Goal: Task Accomplishment & Management: Manage account settings

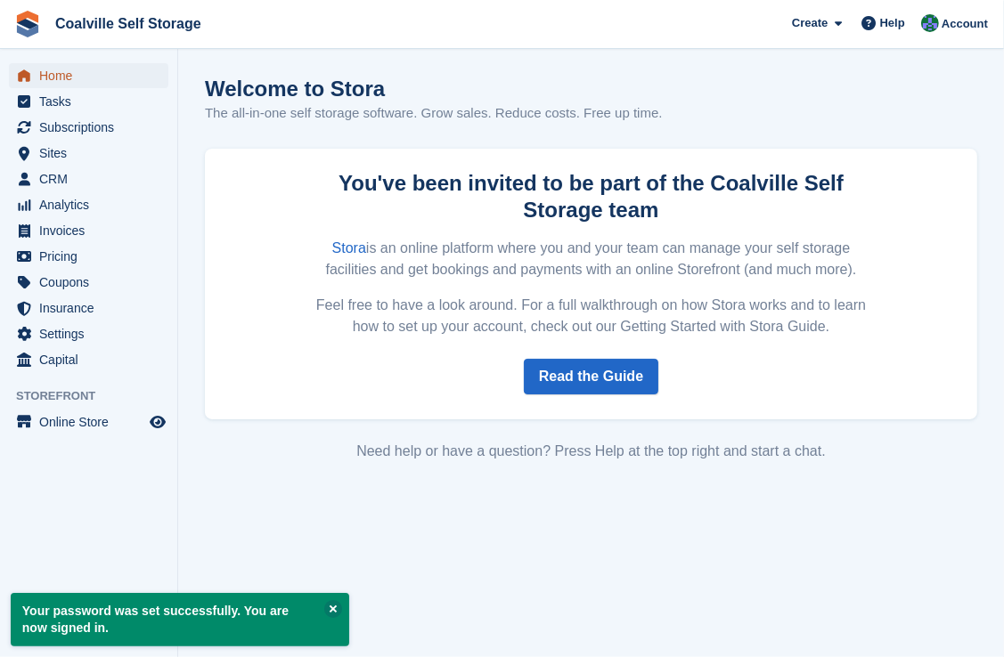
click at [60, 74] on span "Home" at bounding box center [92, 75] width 107 height 25
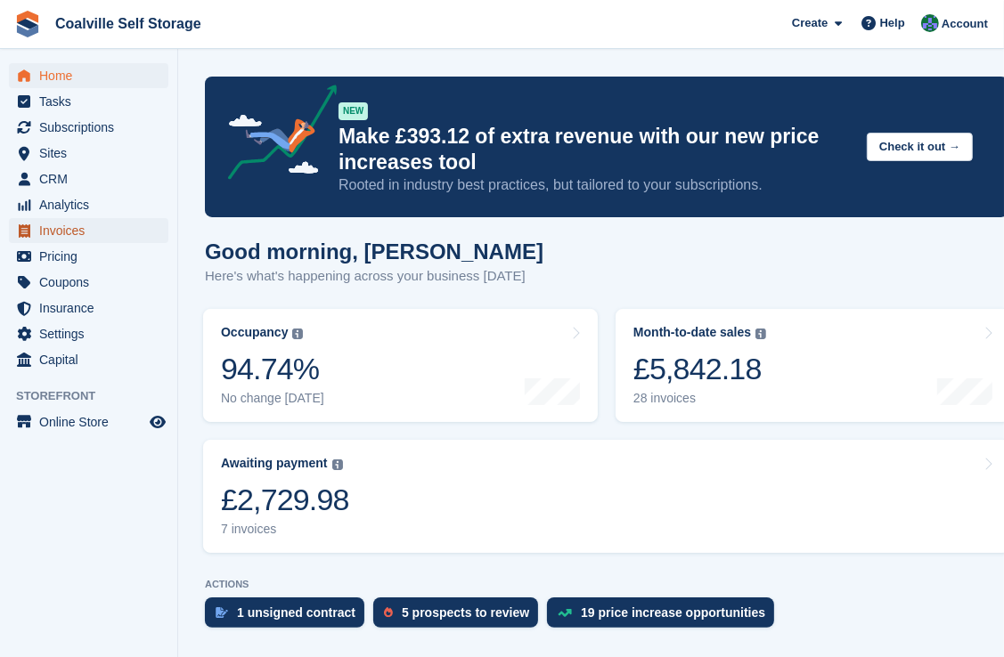
click at [64, 234] on span "Invoices" at bounding box center [92, 230] width 107 height 25
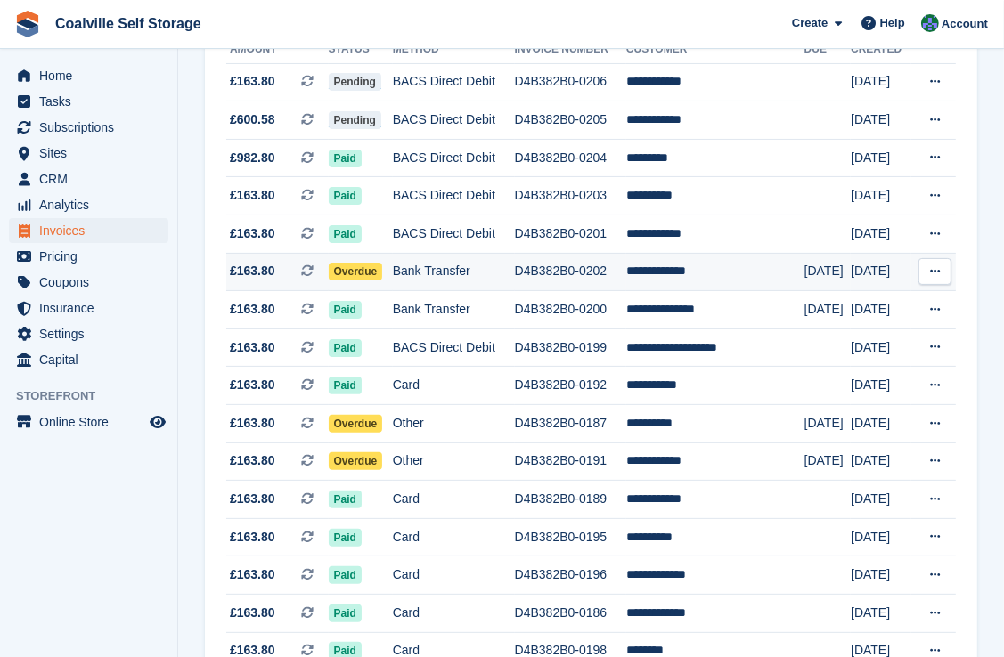
scroll to position [267, 0]
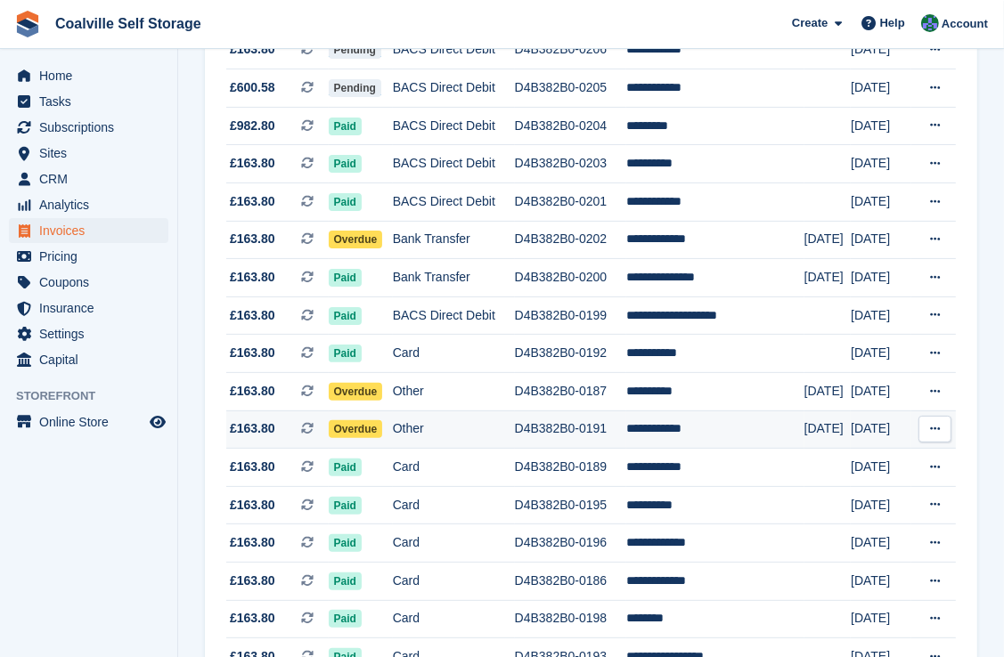
click at [496, 436] on td "Other" at bounding box center [454, 430] width 122 height 38
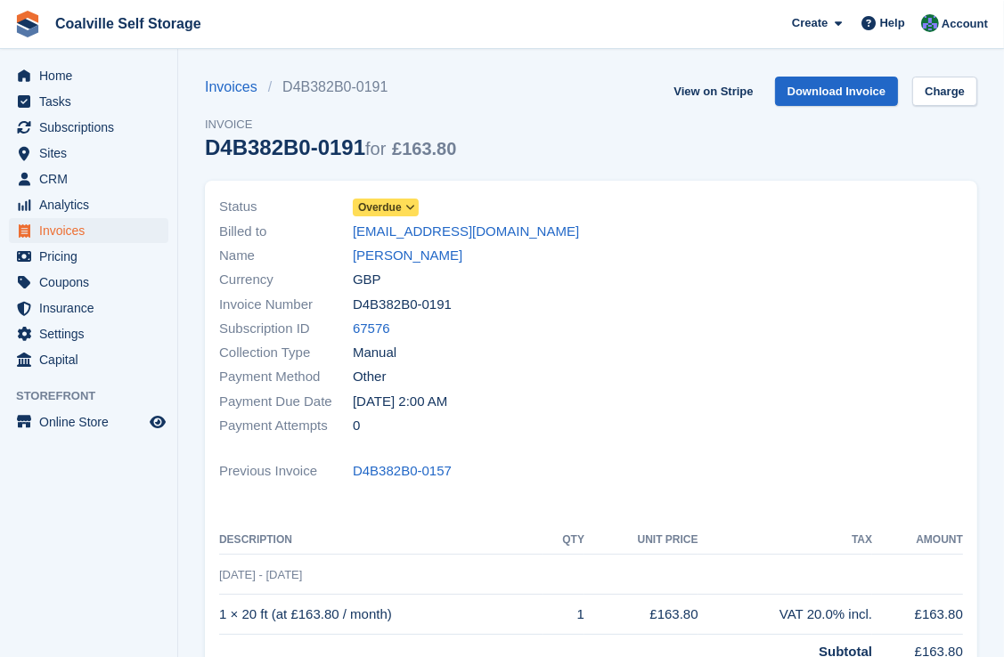
click at [411, 208] on icon at bounding box center [410, 207] width 10 height 11
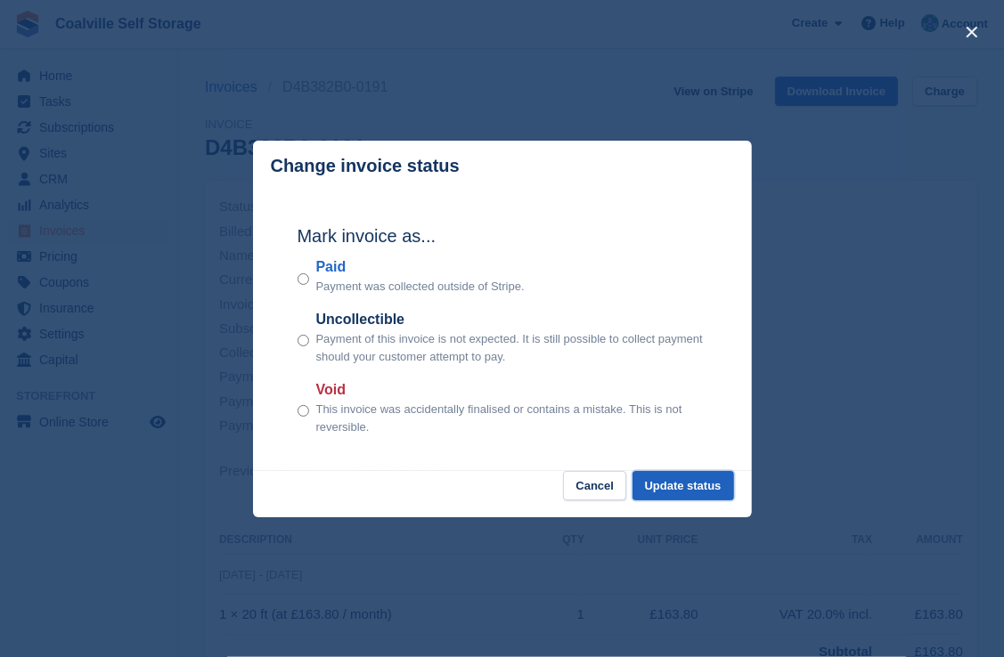
click at [680, 483] on button "Update status" at bounding box center [683, 485] width 102 height 29
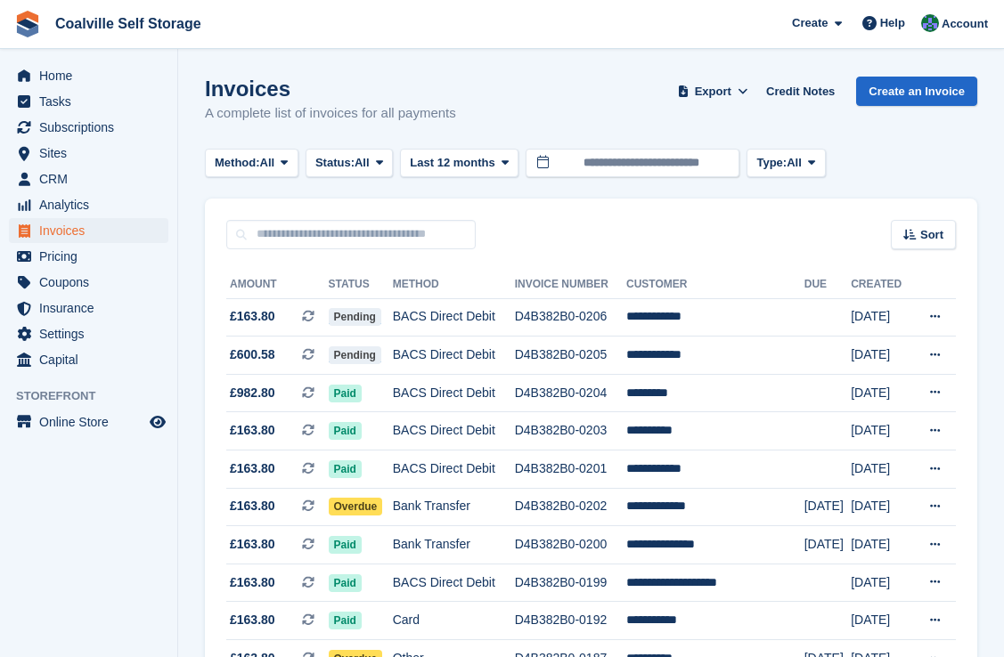
scroll to position [267, 0]
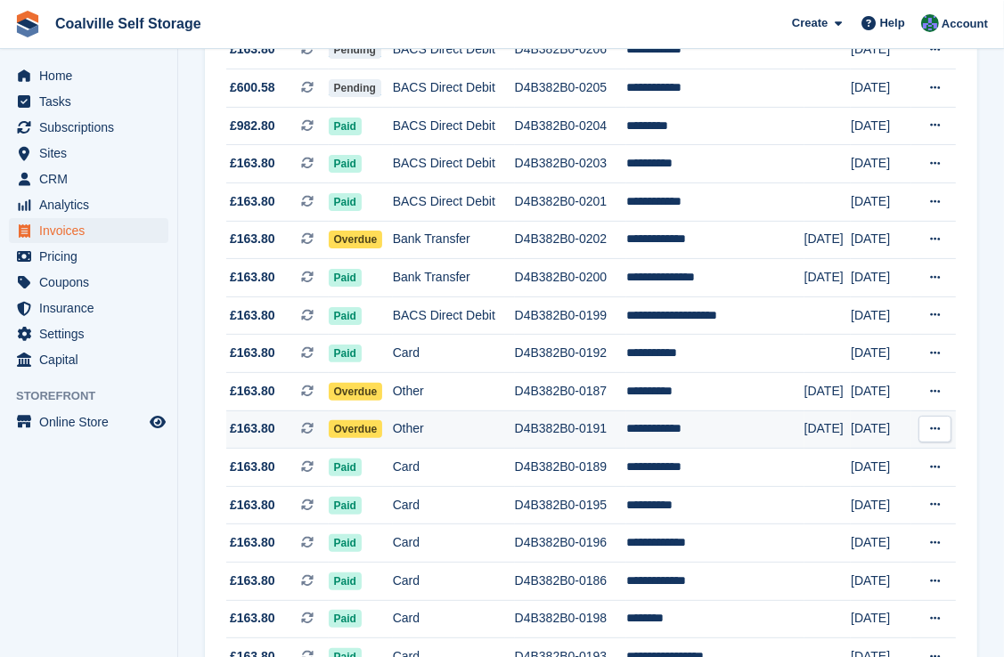
click at [381, 427] on span "Overdue" at bounding box center [356, 429] width 54 height 18
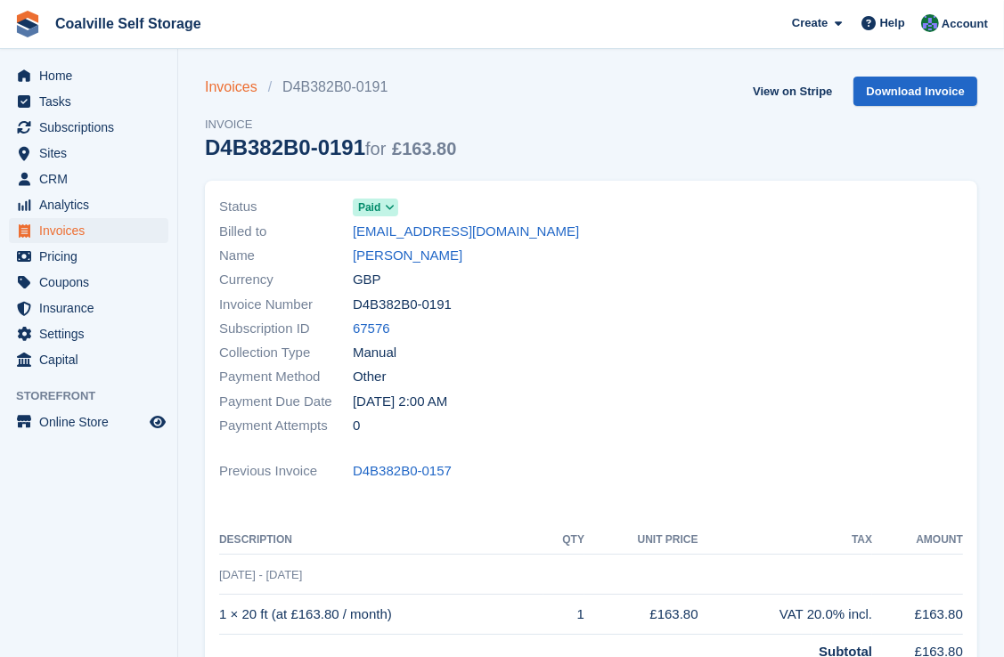
click at [234, 83] on link "Invoices" at bounding box center [236, 87] width 63 height 21
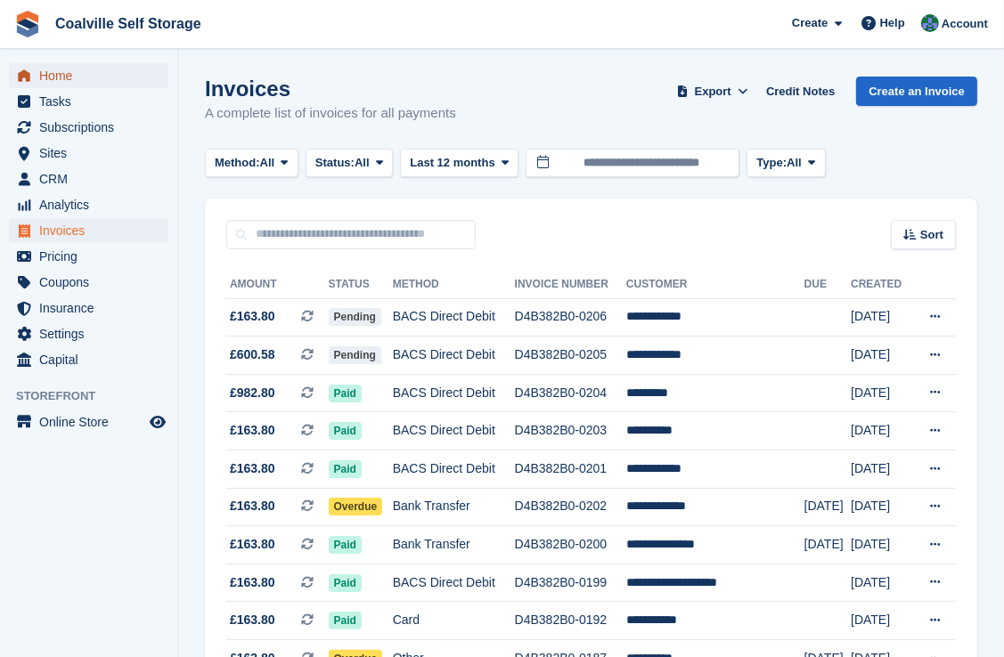
click at [55, 77] on span "Home" at bounding box center [92, 75] width 107 height 25
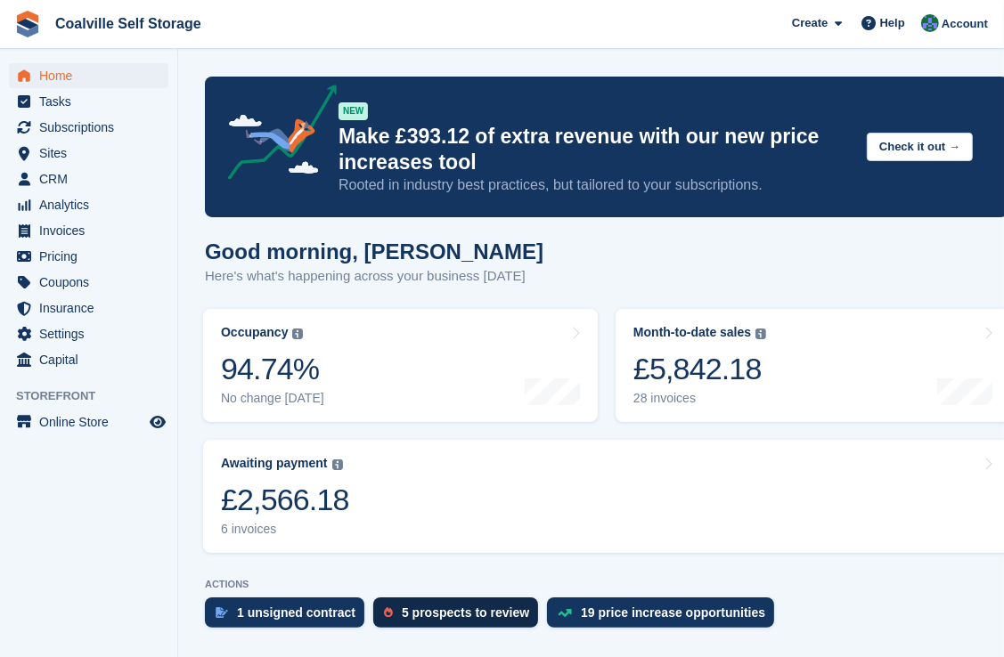
click at [463, 618] on div "5 prospects to review" at bounding box center [465, 613] width 127 height 14
